Goal: Check status

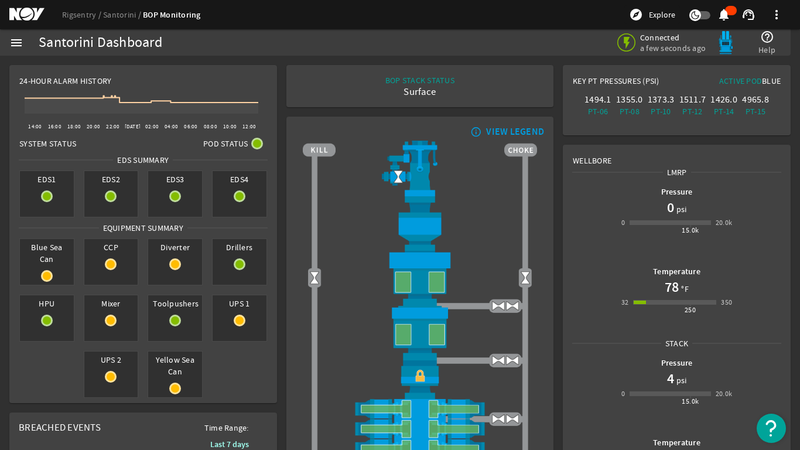
scroll to position [117, 0]
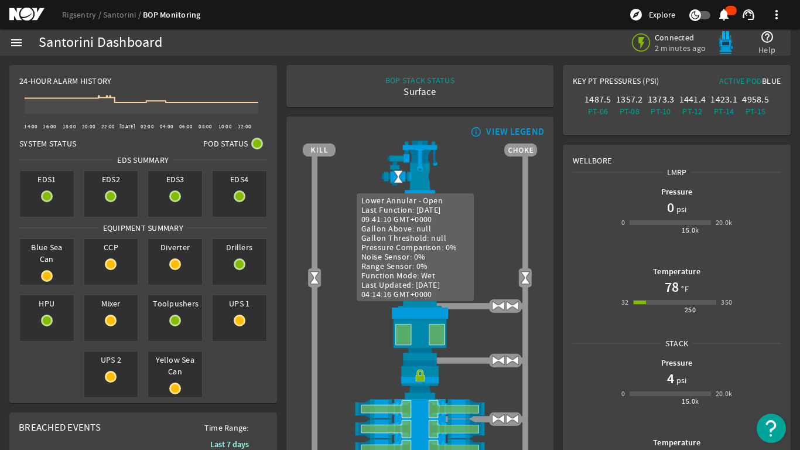
click at [482, 379] on img at bounding box center [420, 379] width 234 height 39
